Goal: Information Seeking & Learning: Learn about a topic

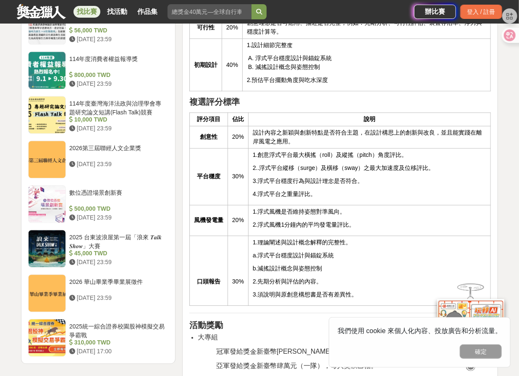
scroll to position [871, 0]
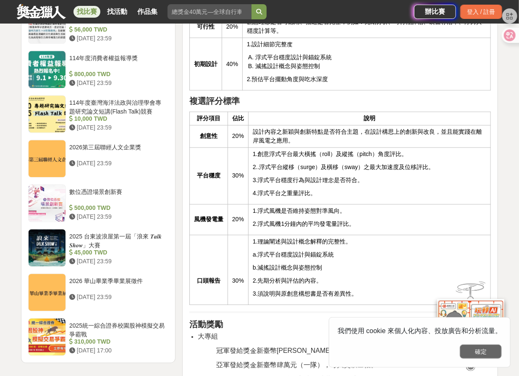
click at [498, 347] on button "確定" at bounding box center [481, 351] width 42 height 14
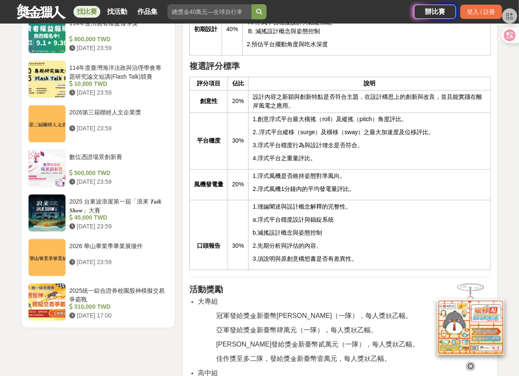
scroll to position [909, 0]
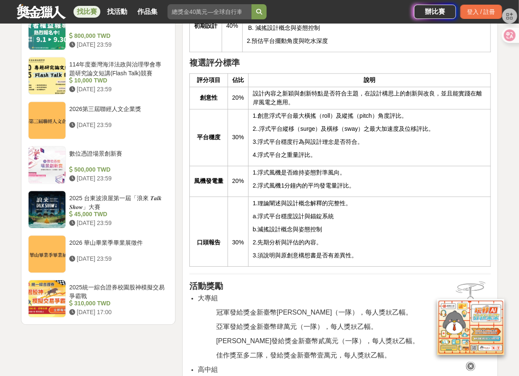
click at [473, 362] on icon at bounding box center [471, 365] width 9 height 9
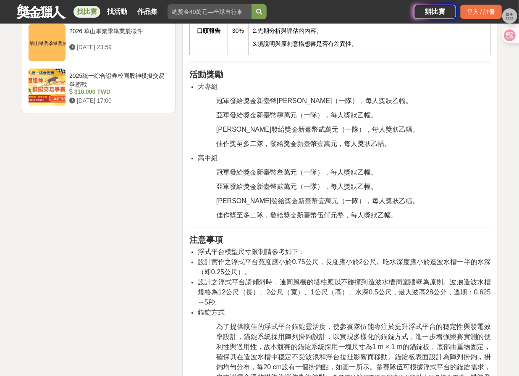
scroll to position [1139, 0]
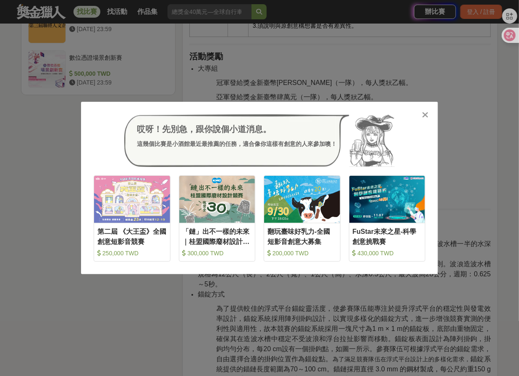
click at [421, 113] on div "哎呀！先別急，跟你說個小道消息。 這幾個比賽是小酒館最近最推薦的任務，適合像你這樣有創意的人來參加噢！ 收藏 第二屆 《大王盃》全國創意短影音競賽 250,0…" at bounding box center [259, 188] width 357 height 173
click at [427, 112] on icon at bounding box center [426, 115] width 6 height 8
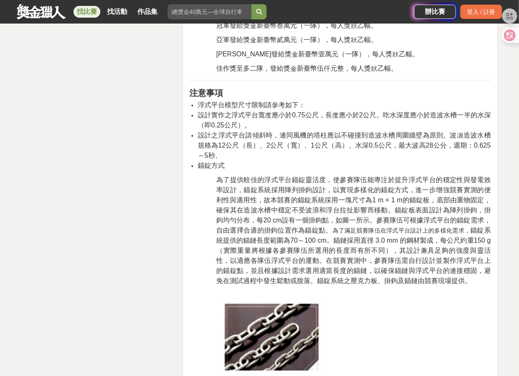
scroll to position [1253, 0]
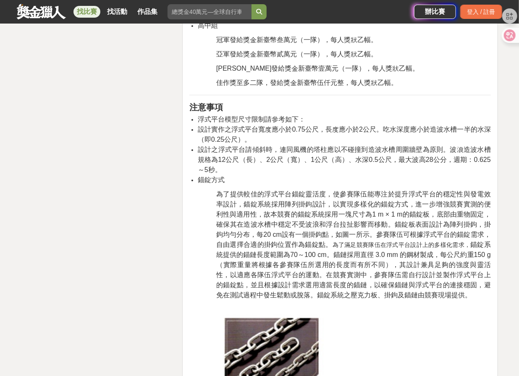
click at [223, 166] on li "設計之浮式平台請傾斜時，連同風機的塔柱應以不碰撞到造波水槽周圍牆壁為原則。波浪造波水槽規格為12公尺（長）、2公尺（寬）、1公尺（高）、水深0.5公尺，最大波…" at bounding box center [344, 160] width 293 height 30
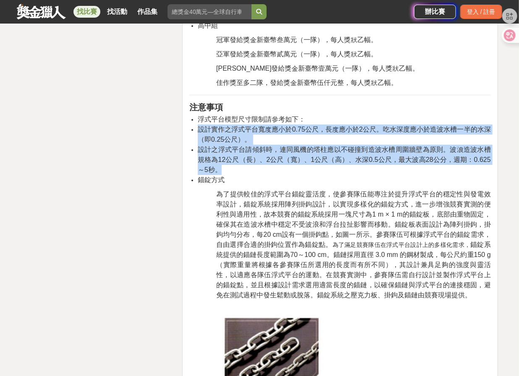
drag, startPoint x: 215, startPoint y: 167, endPoint x: 198, endPoint y: 132, distance: 39.7
click at [198, 132] on ul "浮式平台模型尺寸限制請參考如下： 設計實作之浮式平台寬度應小於0.75公尺，長度應小於2公尺。吃水深度應小於造波水槽一半的水深（即0.25公尺）。 設計之浮式…" at bounding box center [341, 149] width 302 height 71
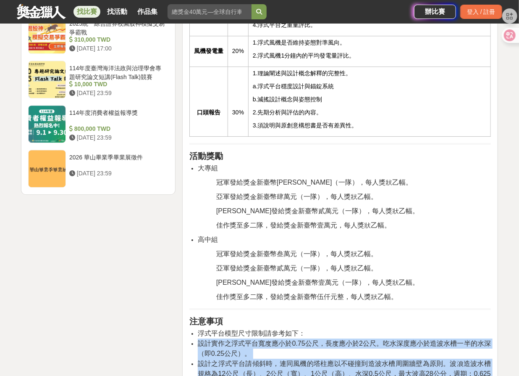
scroll to position [1024, 0]
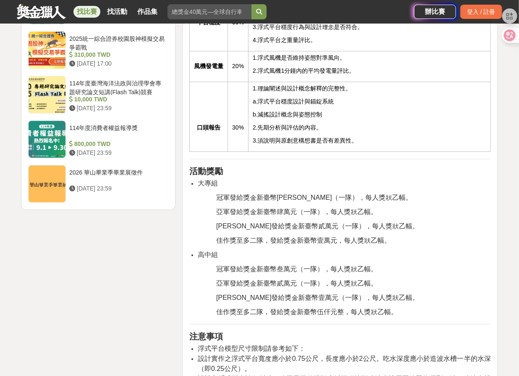
click at [232, 199] on span "冠軍發給獎金新臺幣[PERSON_NAME]（一隊），每人獎狀乙幅。" at bounding box center [314, 197] width 197 height 7
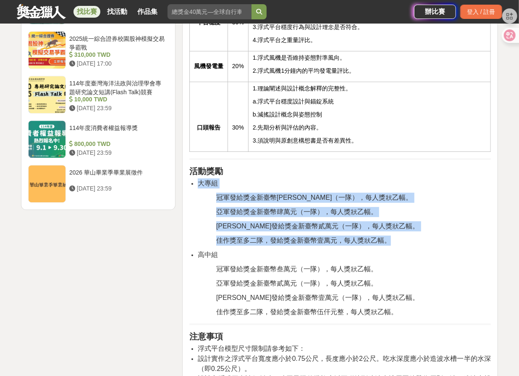
drag, startPoint x: 388, startPoint y: 235, endPoint x: 187, endPoint y: 180, distance: 208.2
copy div "大專組 冠軍發給獎金新臺幣[PERSON_NAME]（一隊），每人獎狀乙幅。 亞軍發給獎金新臺幣肆萬元（一隊），每人獎狀乙幅。 [PERSON_NAME]發給…"
